Goal: Entertainment & Leisure: Consume media (video, audio)

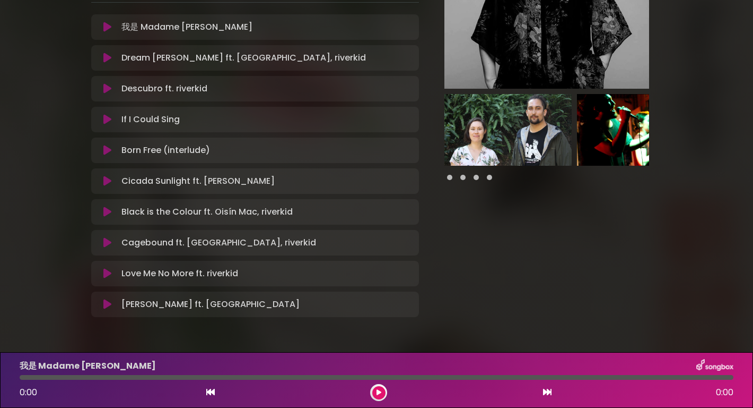
scroll to position [187, 0]
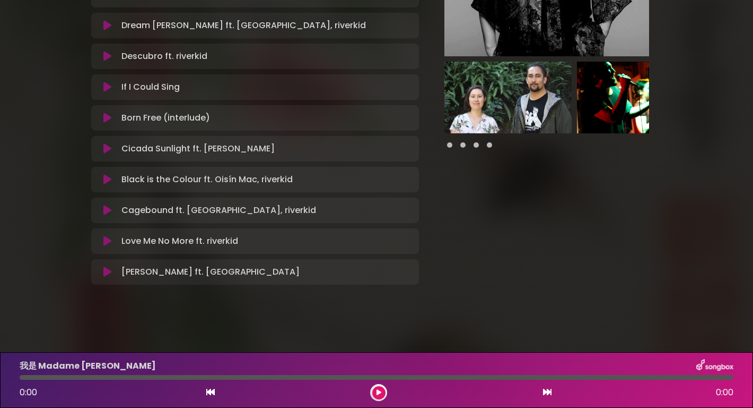
click at [106, 212] on icon at bounding box center [107, 210] width 8 height 11
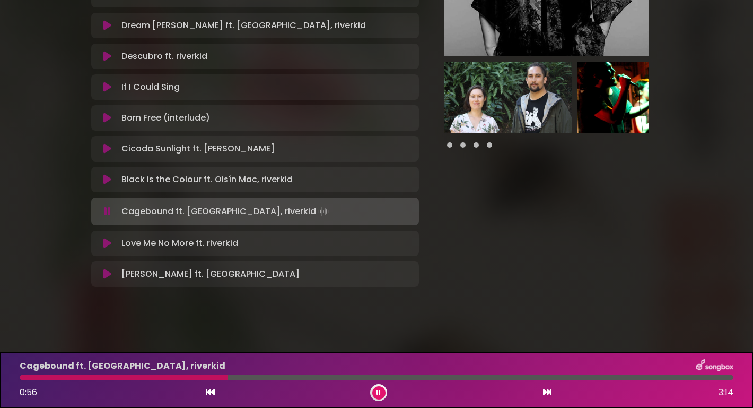
click at [234, 378] on div at bounding box center [377, 377] width 714 height 5
click at [291, 379] on div "Cagebound ft. [GEOGRAPHIC_DATA], riverkid 0:59 3:14" at bounding box center [376, 380] width 727 height 42
click at [303, 377] on div at bounding box center [377, 377] width 714 height 5
click at [388, 377] on div at bounding box center [377, 377] width 714 height 5
click at [444, 377] on div at bounding box center [377, 377] width 714 height 5
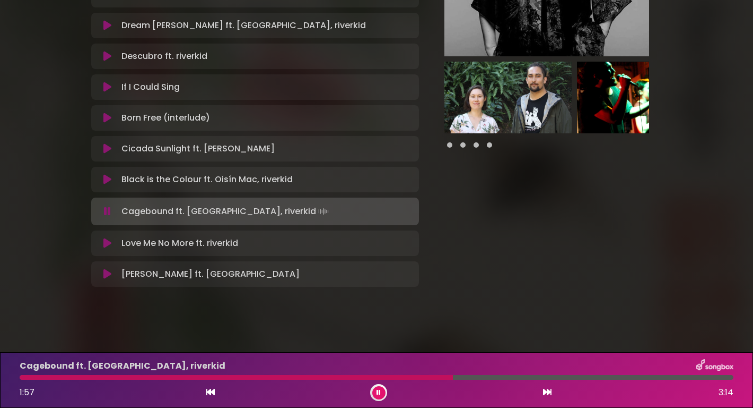
click at [492, 378] on div at bounding box center [377, 377] width 714 height 5
click at [550, 376] on div at bounding box center [377, 377] width 714 height 5
click at [23, 378] on div at bounding box center [297, 377] width 554 height 5
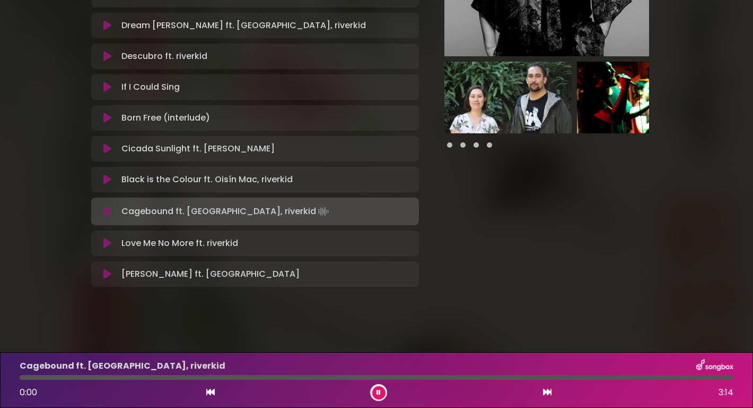
drag, startPoint x: 23, startPoint y: 378, endPoint x: 15, endPoint y: 378, distance: 8.5
click at [15, 378] on div at bounding box center [376, 377] width 727 height 5
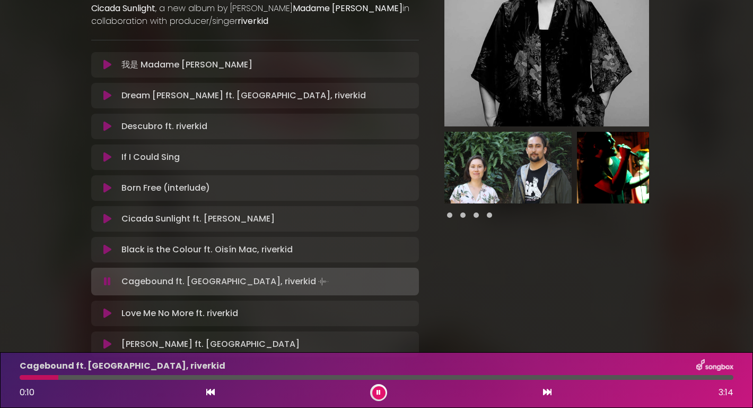
scroll to position [189, 0]
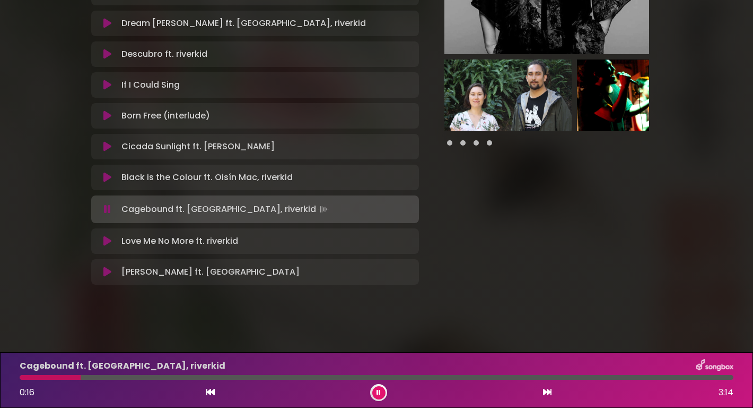
click at [22, 377] on div at bounding box center [50, 377] width 61 height 5
drag, startPoint x: 22, startPoint y: 377, endPoint x: 8, endPoint y: 374, distance: 14.8
click at [10, 375] on div "Cagebound ft. [GEOGRAPHIC_DATA], riverkid 0:02 3:14" at bounding box center [376, 380] width 753 height 56
click at [475, 377] on div at bounding box center [377, 377] width 714 height 5
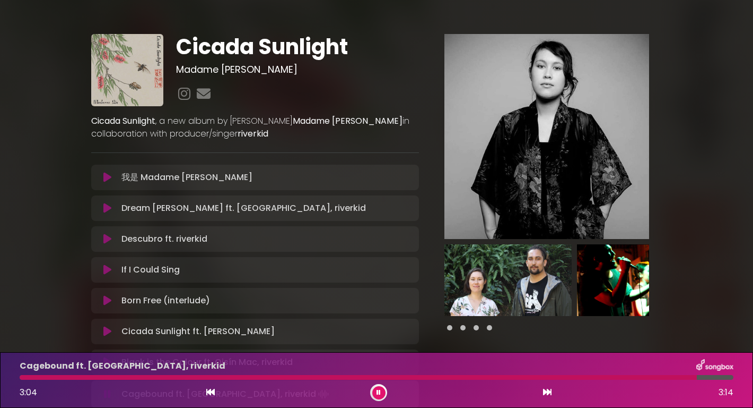
scroll to position [0, 0]
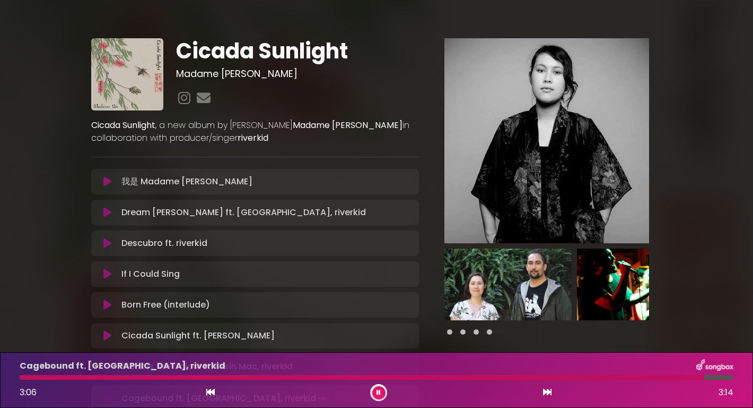
click at [110, 211] on icon at bounding box center [107, 212] width 8 height 11
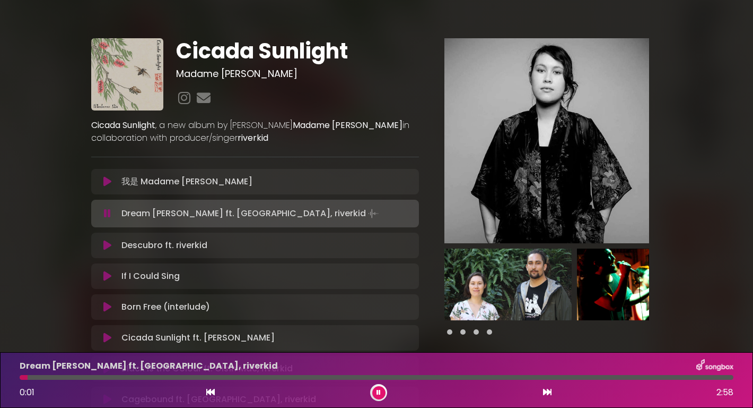
click at [426, 377] on div at bounding box center [377, 377] width 714 height 5
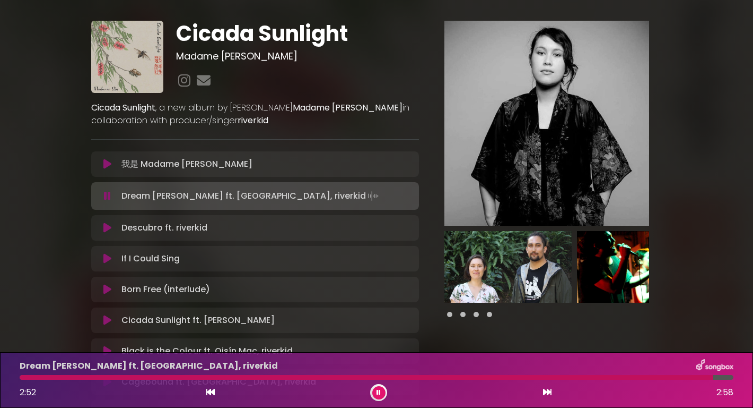
scroll to position [17, 0]
click at [504, 108] on img at bounding box center [547, 123] width 205 height 205
